Goal: Task Accomplishment & Management: Manage account settings

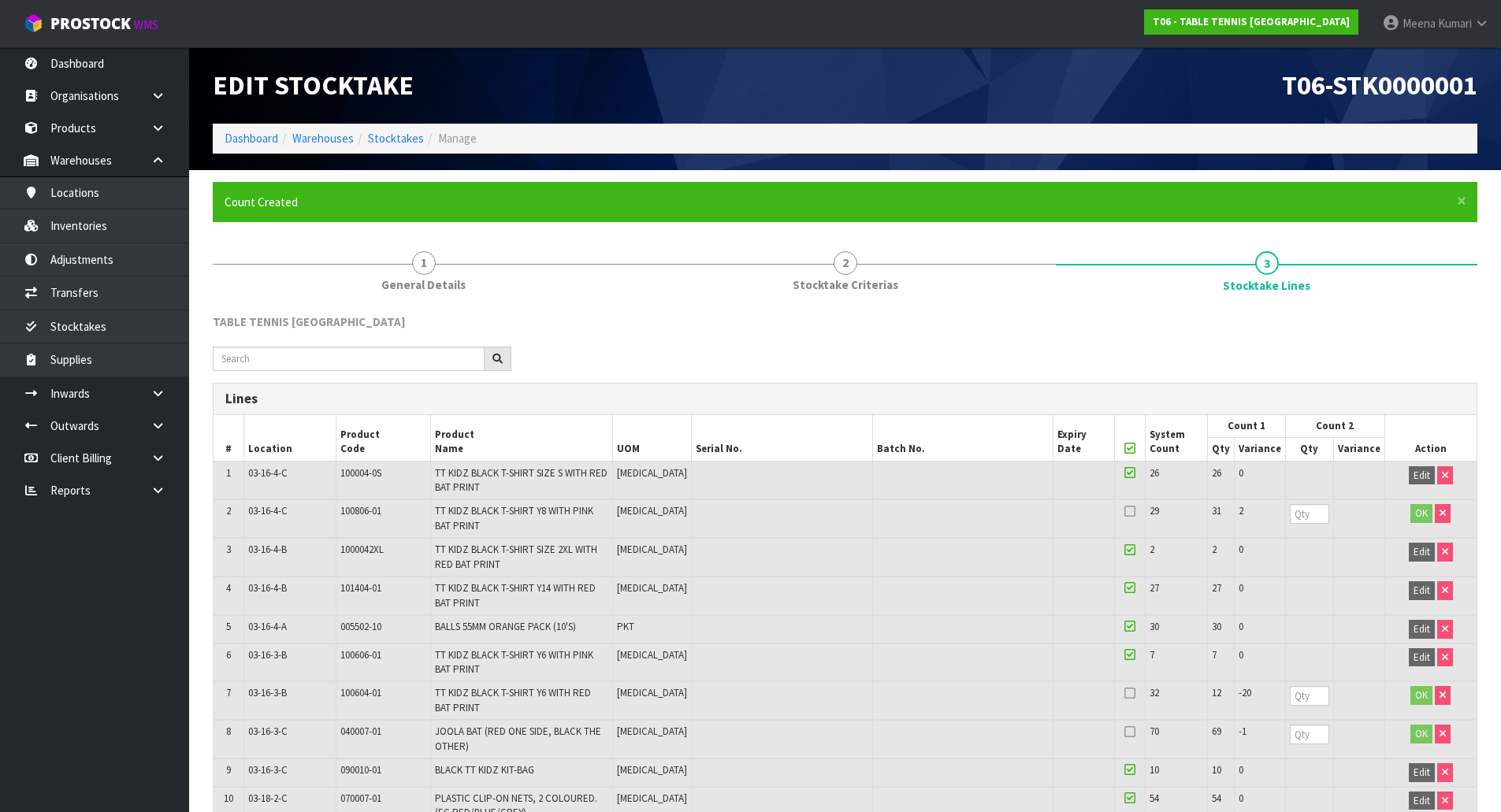
scroll to position [1853, 0]
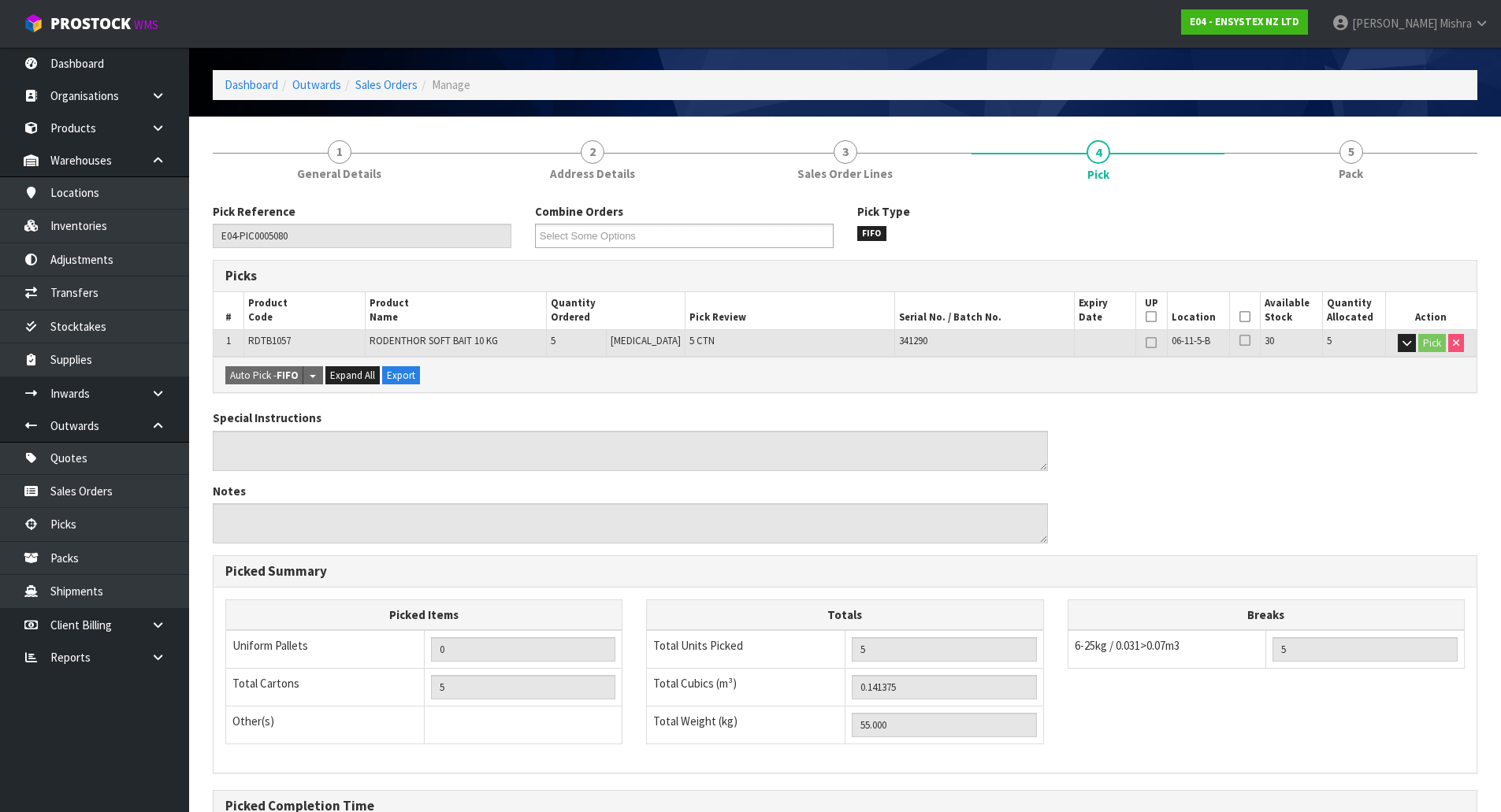
scroll to position [79, 0]
